Goal: Information Seeking & Learning: Learn about a topic

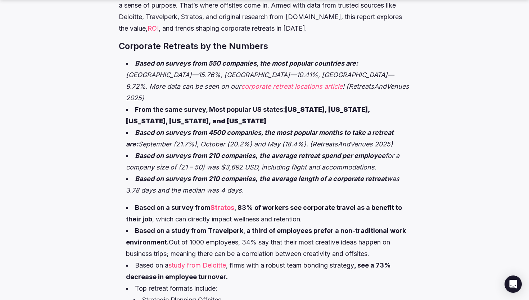
scroll to position [161, 0]
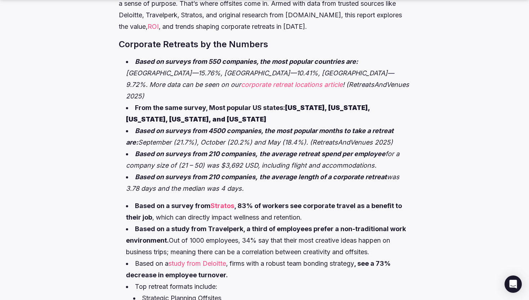
click at [224, 175] on em "was 3.78 days and the median was 4 days." at bounding box center [263, 182] width 274 height 19
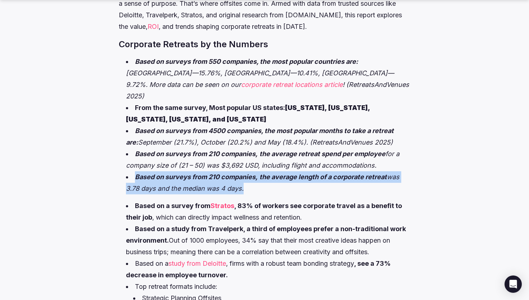
click at [275, 178] on li "Based on surveys from 210 companies, the average length of a corporate retreat …" at bounding box center [268, 182] width 284 height 23
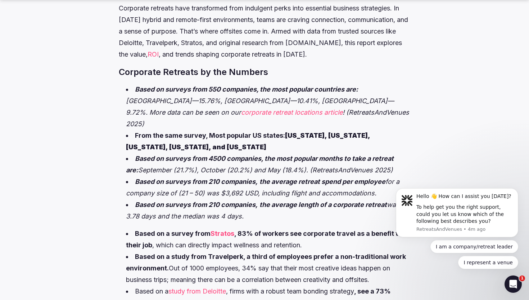
scroll to position [140, 0]
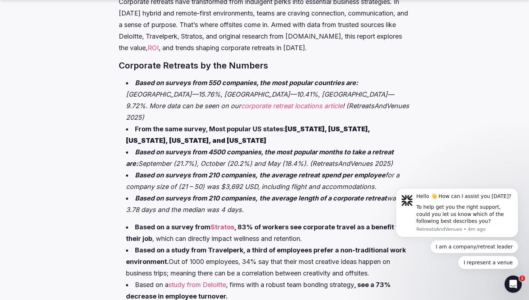
click at [183, 133] on li "From the same survey, Most popular US states: [US_STATE], [US_STATE], [US_STATE…" at bounding box center [268, 134] width 284 height 23
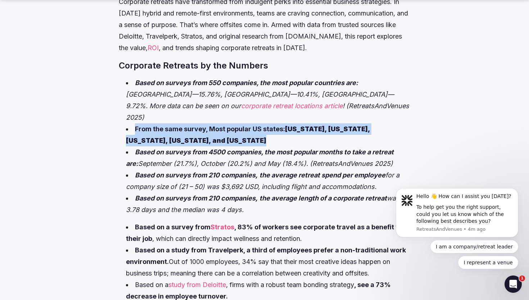
click at [188, 146] on li "Based on surveys from 4500 companies, the most popular months to take a retreat…" at bounding box center [268, 157] width 284 height 23
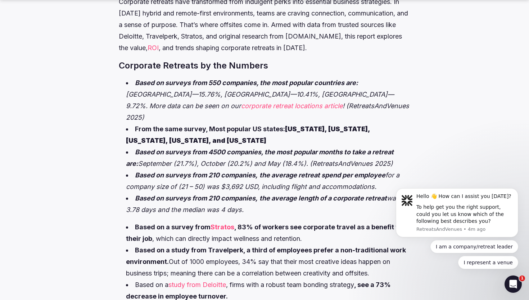
click at [188, 146] on li "Based on surveys from 4500 companies, the most popular months to take a retreat…" at bounding box center [268, 157] width 284 height 23
click at [198, 171] on em "Based on surveys from 210 companies," at bounding box center [196, 175] width 123 height 8
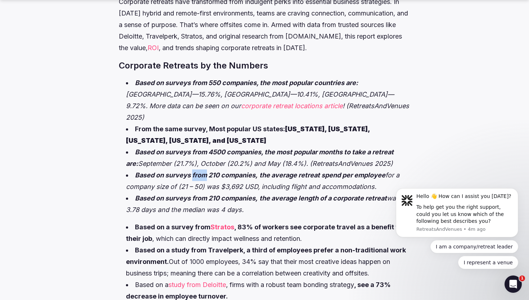
click at [198, 171] on em "Based on surveys from 210 companies," at bounding box center [196, 175] width 123 height 8
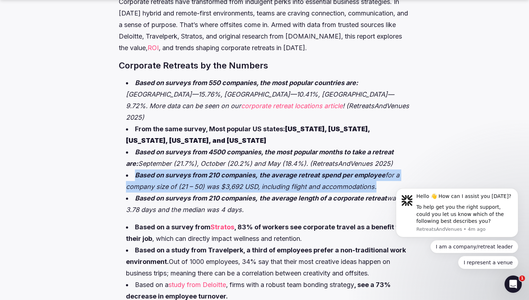
click at [224, 169] on li "Based on surveys from 210 companies, the average retreat spend per employee for…" at bounding box center [268, 180] width 284 height 23
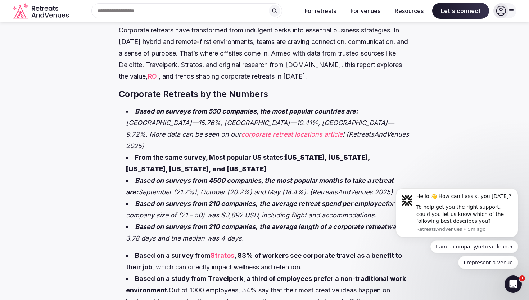
scroll to position [63, 0]
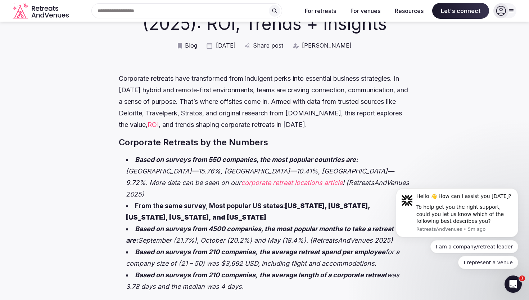
click at [271, 178] on li "Based on surveys from 550 companies, the most popular countries are: [GEOGRAPHI…" at bounding box center [268, 177] width 284 height 46
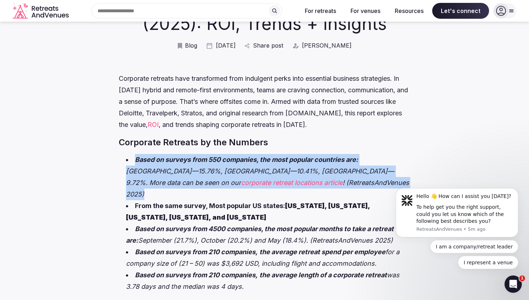
click at [294, 175] on em "[GEOGRAPHIC_DATA]—15.76%, [GEOGRAPHIC_DATA]—10.41%, [GEOGRAPHIC_DATA]—9.72%. Mo…" at bounding box center [260, 176] width 268 height 19
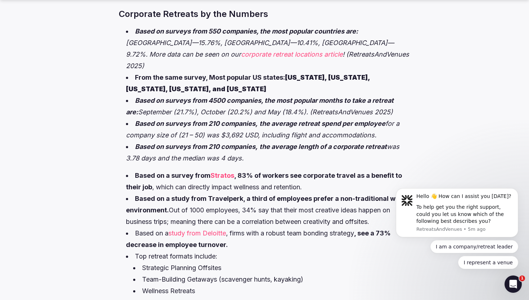
scroll to position [0, 0]
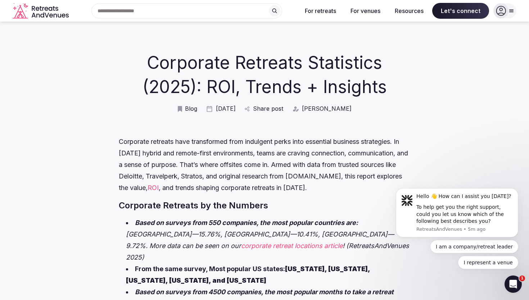
click at [38, 9] on icon "Retreats and Venues company logo" at bounding box center [42, 11] width 58 height 16
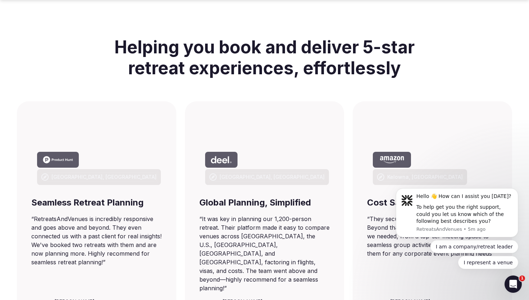
scroll to position [518, 0]
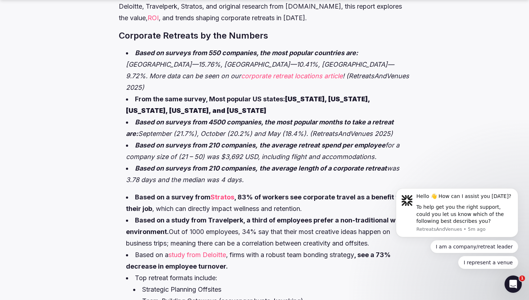
scroll to position [171, 0]
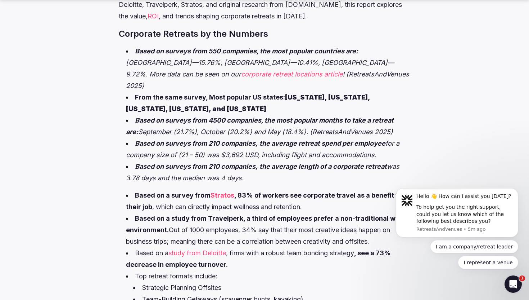
click at [215, 161] on li "Based on surveys from 210 companies, the average length of a corporate retreat …" at bounding box center [268, 172] width 284 height 23
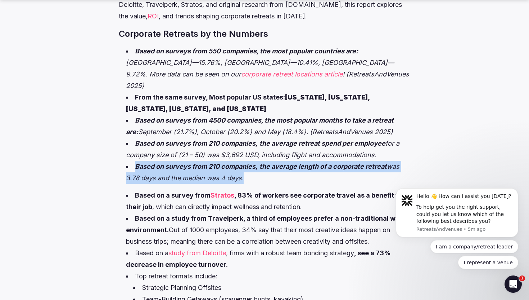
click at [222, 166] on em "was 3.78 days and the median was 4 days." at bounding box center [263, 171] width 274 height 19
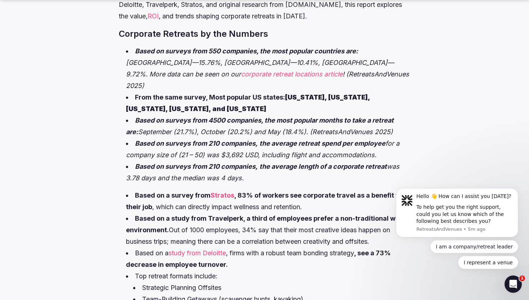
click at [222, 166] on em "was 3.78 days and the median was 4 days." at bounding box center [263, 171] width 274 height 19
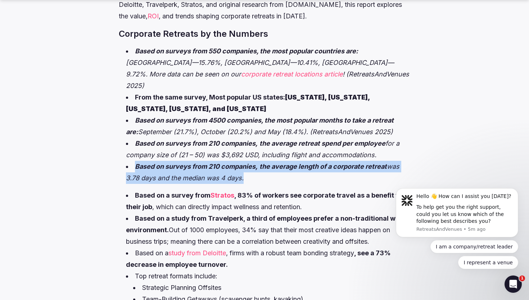
click at [251, 169] on li "Based on surveys from 210 companies, the average length of a corporate retreat …" at bounding box center [268, 172] width 284 height 23
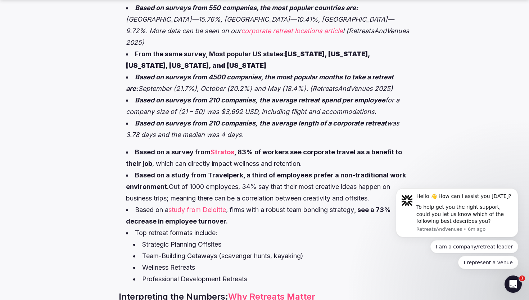
scroll to position [220, 0]
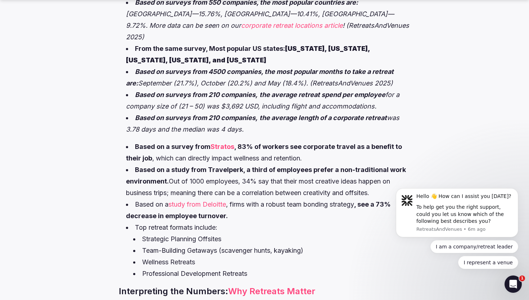
click at [285, 166] on strong "Based on a study from Travelperk, a third of employees prefer a non-traditional…" at bounding box center [266, 175] width 280 height 19
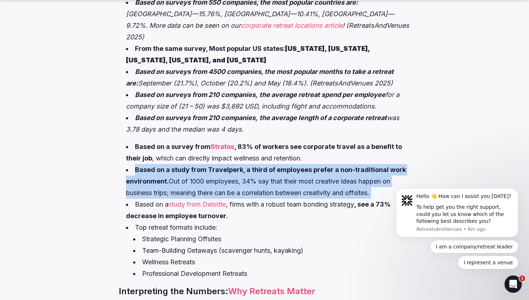
click at [285, 180] on li "Based on a study from Travelperk, a third of employees prefer a non-traditional…" at bounding box center [268, 181] width 284 height 35
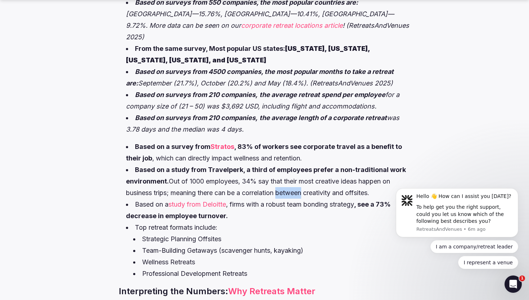
click at [285, 180] on li "Based on a study from Travelperk, a third of employees prefer a non-traditional…" at bounding box center [268, 181] width 284 height 35
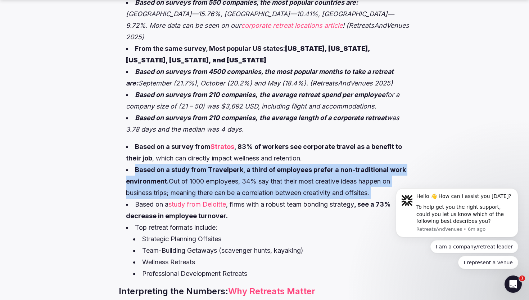
click at [303, 181] on li "Based on a study from Travelperk, a third of employees prefer a non-traditional…" at bounding box center [268, 181] width 284 height 35
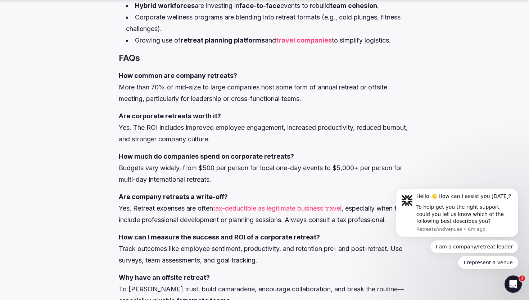
scroll to position [1112, 0]
